Goal: Information Seeking & Learning: Find specific fact

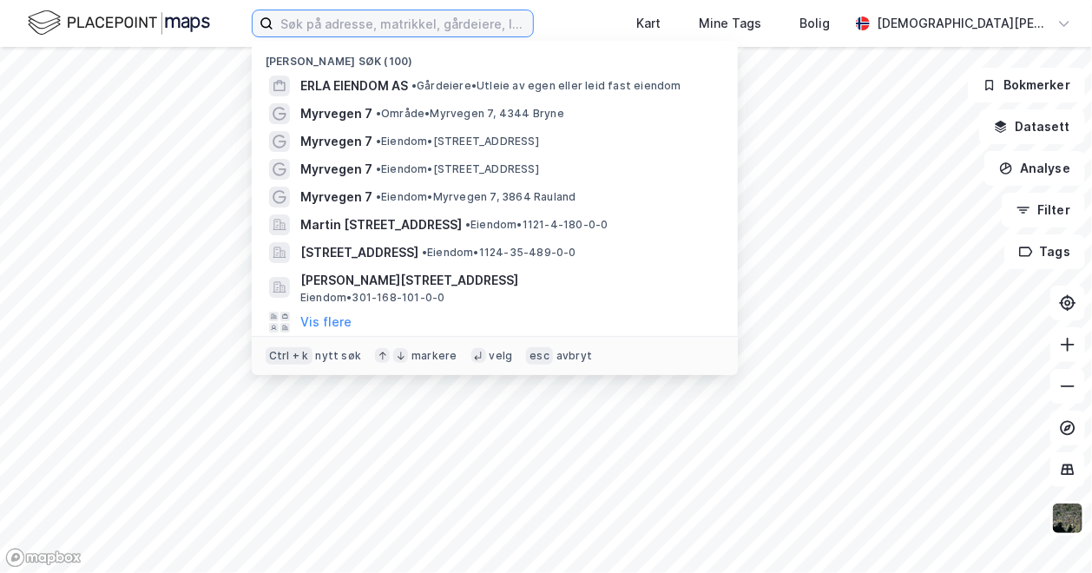
click at [328, 13] on input at bounding box center [404, 23] width 260 height 26
paste input "KTV Prosjekt AS"
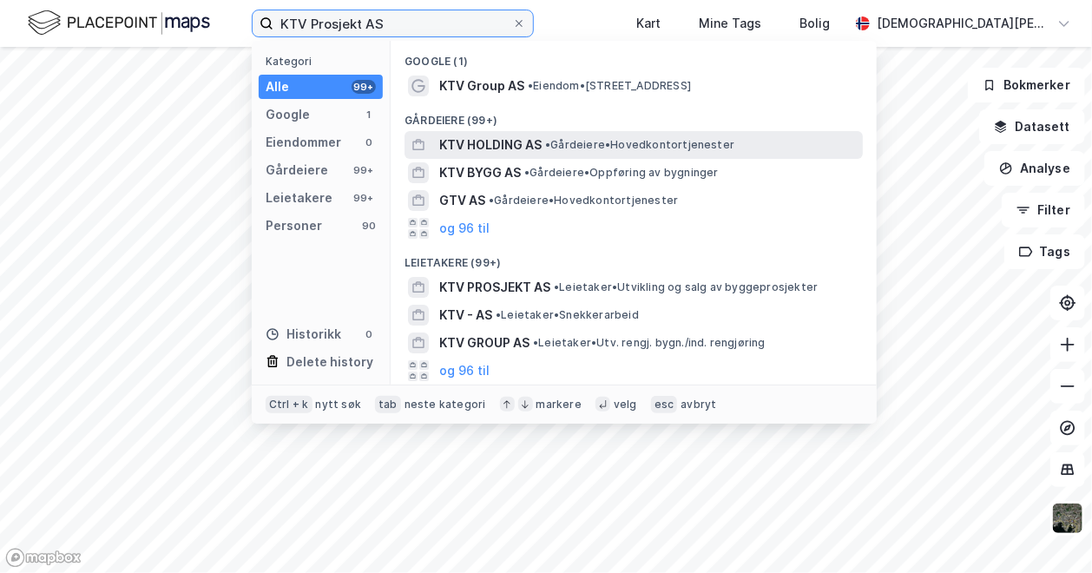
type input "KTV Prosjekt AS"
click at [590, 142] on span "• Gårdeiere • Hovedkontortjenester" at bounding box center [639, 145] width 189 height 14
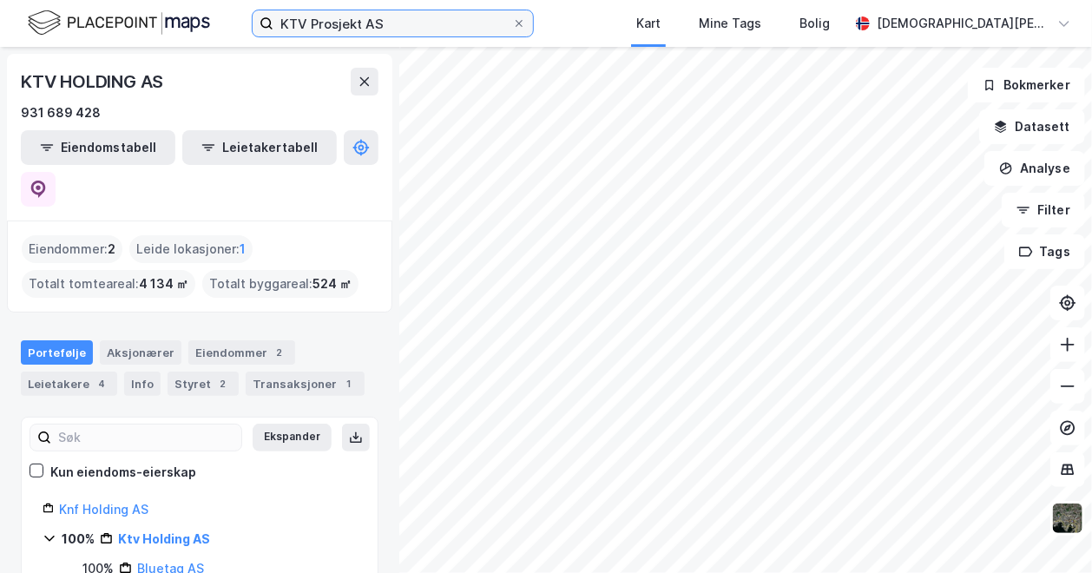
click at [424, 16] on input "KTV Prosjekt AS" at bounding box center [393, 23] width 239 height 26
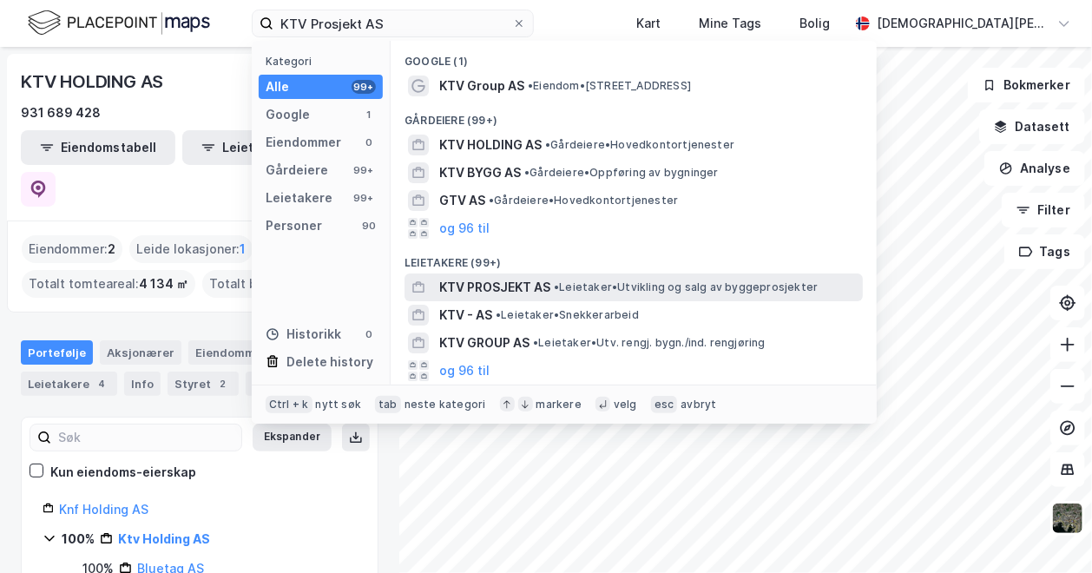
click at [578, 289] on span "• Leietaker • [GEOGRAPHIC_DATA] og salg av byggeprosjekter" at bounding box center [686, 287] width 264 height 14
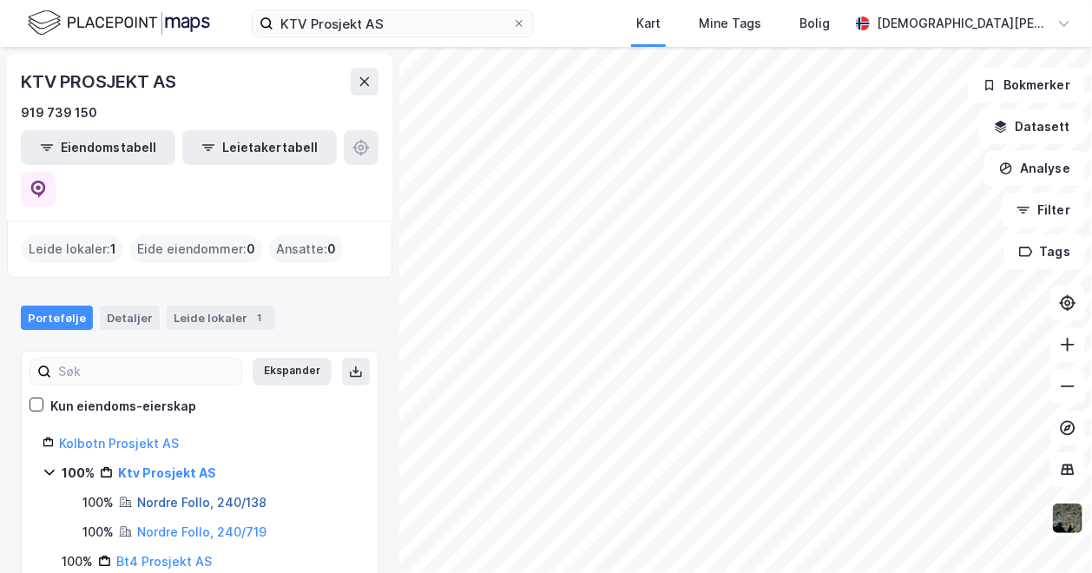
click at [198, 495] on link "Nordre Follo, 240/138" at bounding box center [201, 502] width 129 height 15
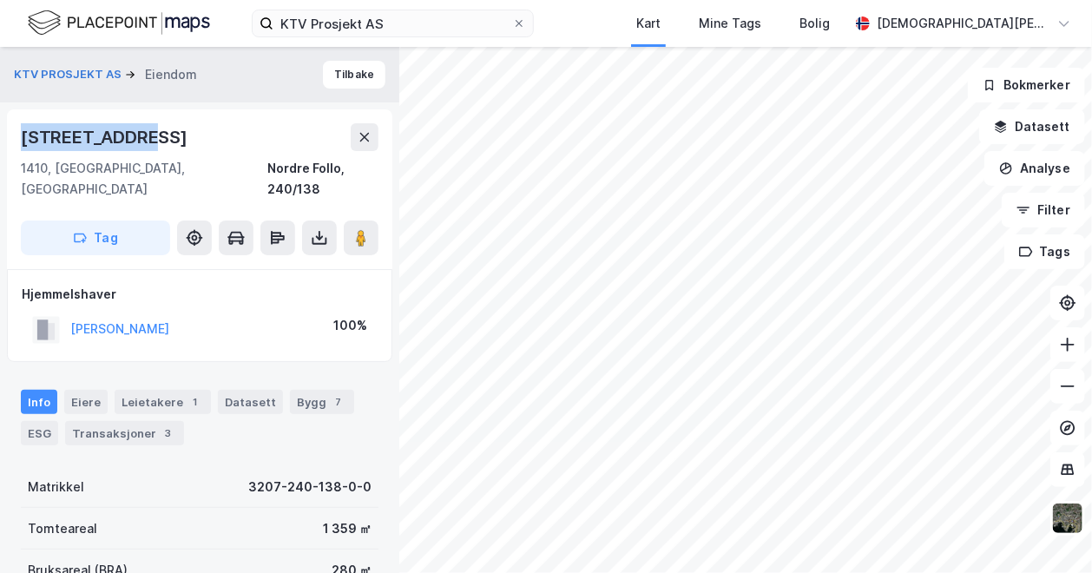
drag, startPoint x: 136, startPoint y: 135, endPoint x: 23, endPoint y: 129, distance: 113.9
click at [23, 129] on div "[STREET_ADDRESS]" at bounding box center [106, 137] width 170 height 28
copy div "[STREET_ADDRESS]"
click at [3, 108] on div "KTV PROSJEKT AS Eiendom Tilbake Kantorveien 9 1410, [GEOGRAPHIC_DATA], [GEOGRAP…" at bounding box center [199, 310] width 399 height 526
